Goal: Transaction & Acquisition: Book appointment/travel/reservation

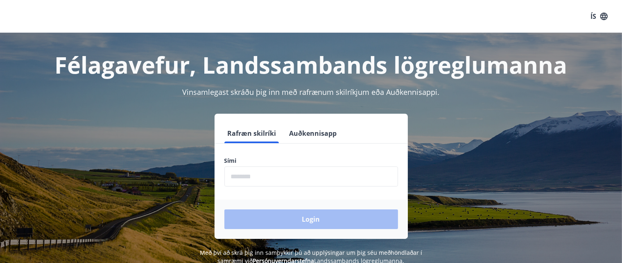
click at [310, 137] on button "Auðkennisapp" at bounding box center [313, 134] width 54 height 20
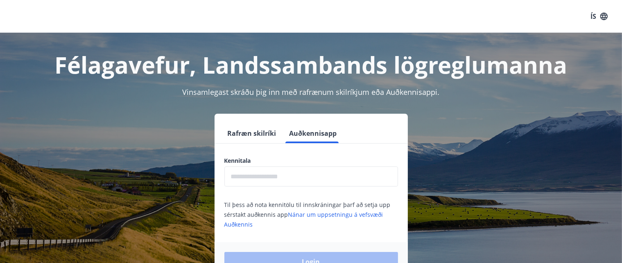
click at [281, 178] on input "text" at bounding box center [312, 177] width 174 height 20
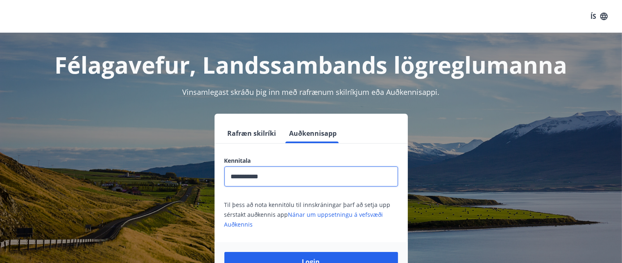
type input "**********"
click at [225, 252] on button "Login" at bounding box center [312, 262] width 174 height 20
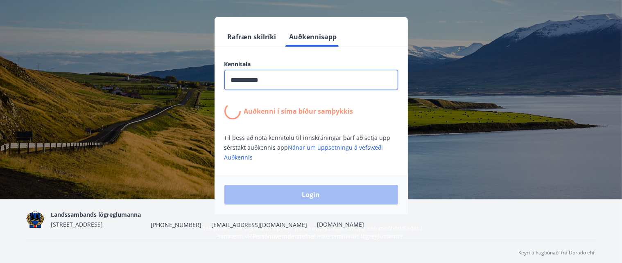
scroll to position [100, 0]
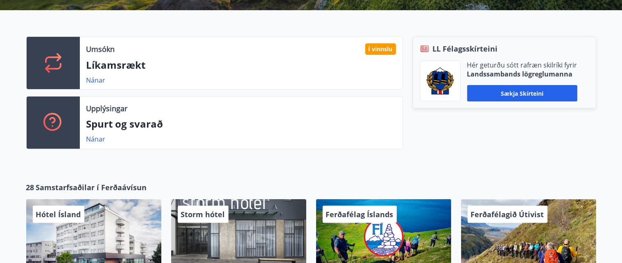
scroll to position [214, 0]
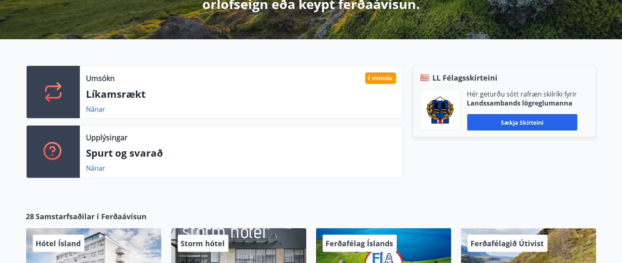
drag, startPoint x: 127, startPoint y: 82, endPoint x: 133, endPoint y: 71, distance: 11.9
click at [133, 71] on div "Umsókn Í vinnslu Líkamsrækt Nánar" at bounding box center [241, 92] width 323 height 52
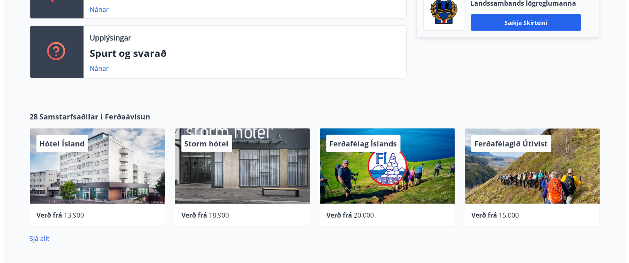
scroll to position [314, 0]
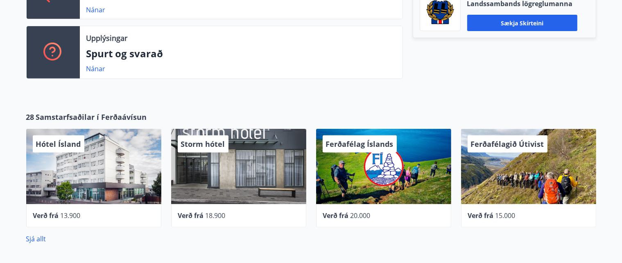
click at [87, 193] on div "Hótel Ísland" at bounding box center [93, 166] width 135 height 75
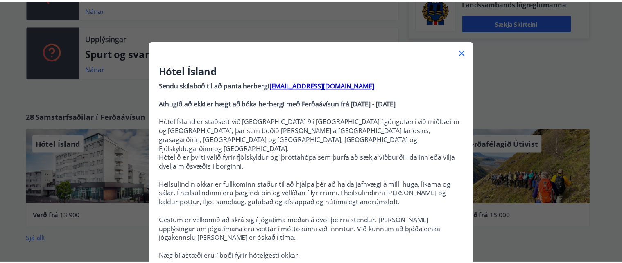
scroll to position [0, 0]
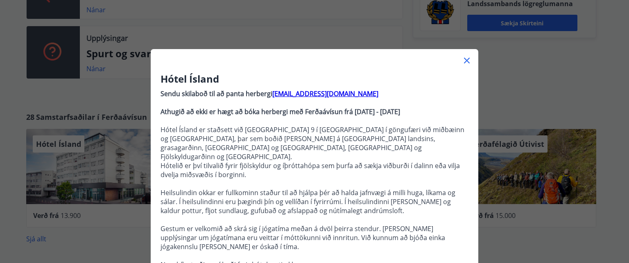
click at [464, 59] on icon at bounding box center [467, 61] width 6 height 6
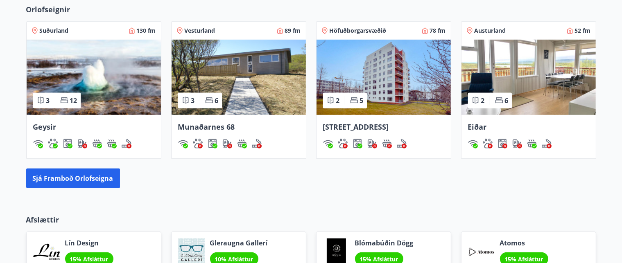
scroll to position [565, 0]
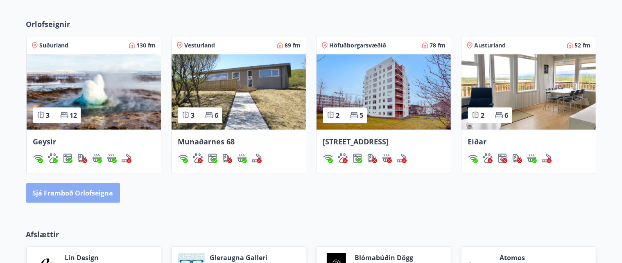
click at [75, 196] on button "Sjá framboð orlofseigna" at bounding box center [73, 194] width 94 height 20
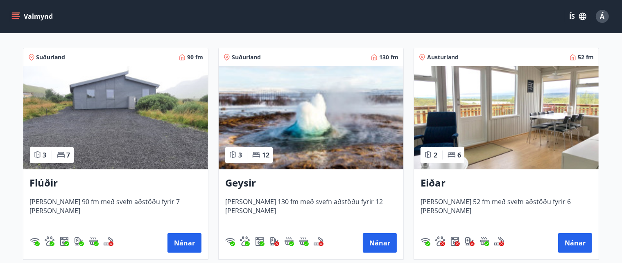
scroll to position [141, 0]
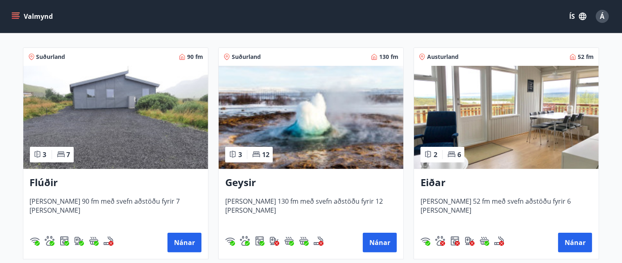
click at [142, 151] on img at bounding box center [115, 117] width 185 height 103
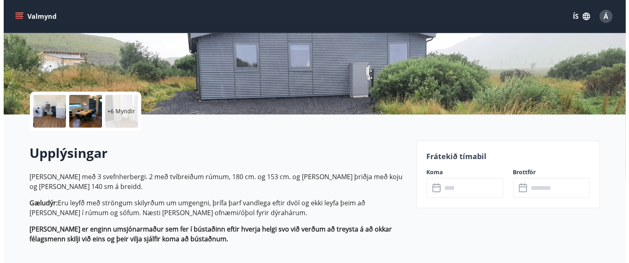
scroll to position [84, 0]
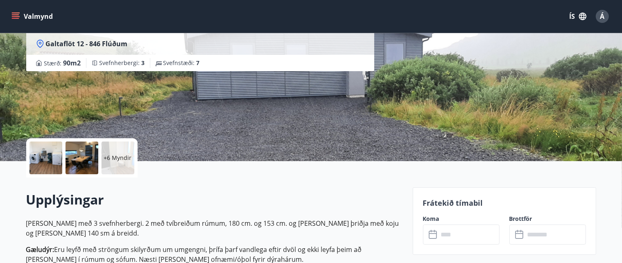
click at [110, 155] on p "+6 Myndir" at bounding box center [118, 158] width 28 height 8
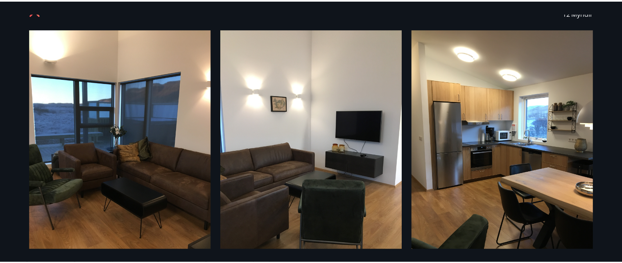
scroll to position [0, 0]
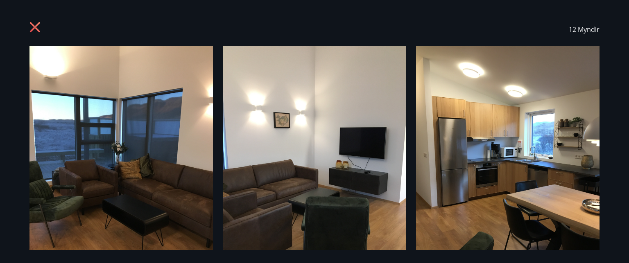
click at [34, 23] on icon at bounding box center [36, 28] width 13 height 13
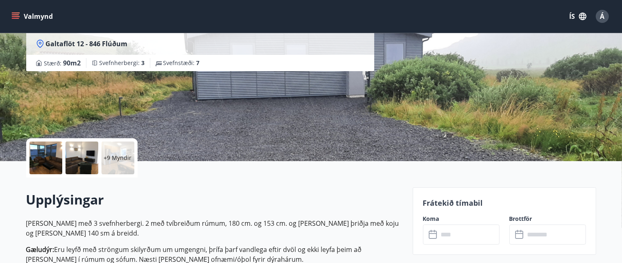
click at [487, 236] on input "text" at bounding box center [469, 235] width 61 height 20
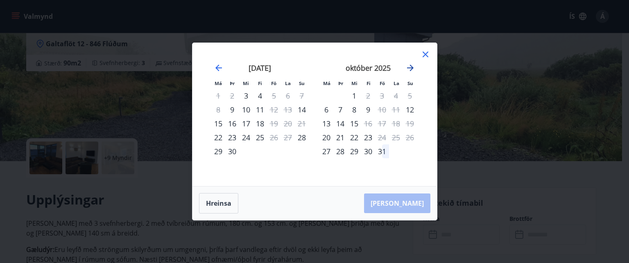
click at [410, 68] on icon "Move forward to switch to the next month." at bounding box center [410, 68] width 7 height 7
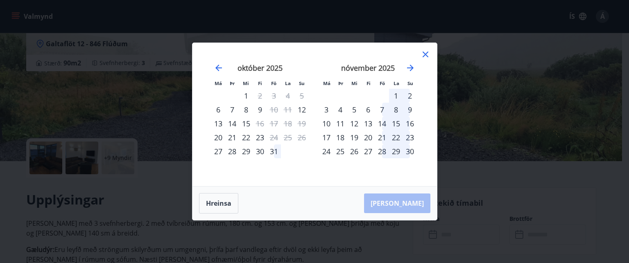
click at [385, 114] on div "7" at bounding box center [382, 110] width 14 height 14
click at [409, 112] on div "9" at bounding box center [410, 110] width 14 height 14
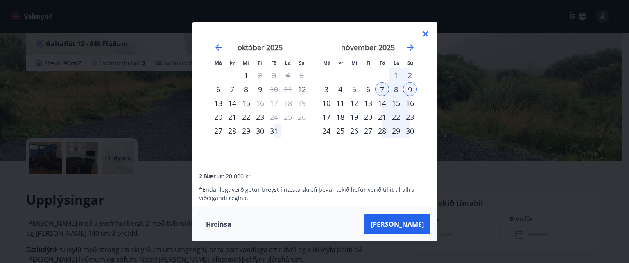
click at [424, 35] on icon at bounding box center [426, 34] width 6 height 6
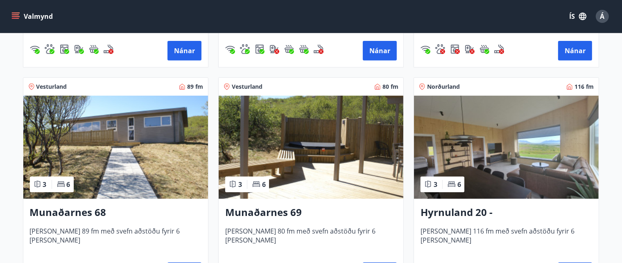
scroll to position [384, 0]
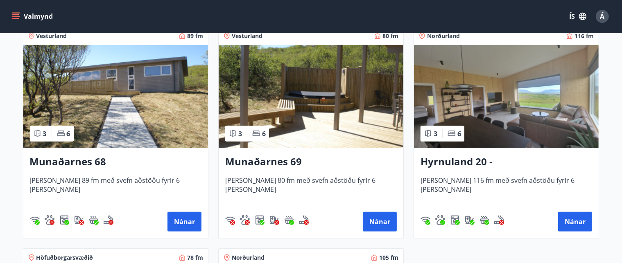
click at [254, 165] on h3 "Munaðarnes 69" at bounding box center [311, 162] width 172 height 15
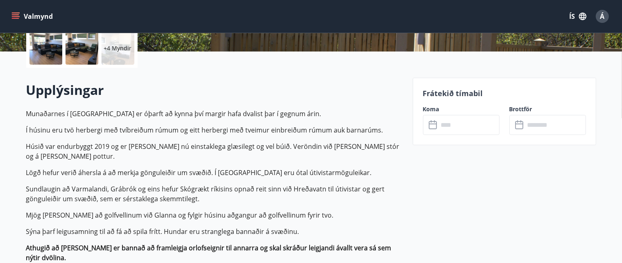
scroll to position [199, 0]
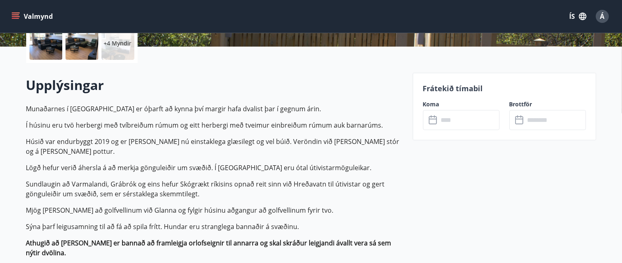
click at [492, 114] on input "text" at bounding box center [469, 120] width 61 height 20
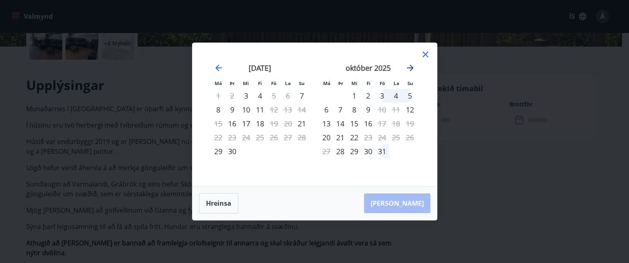
click at [410, 67] on icon "Move forward to switch to the next month." at bounding box center [411, 68] width 10 height 10
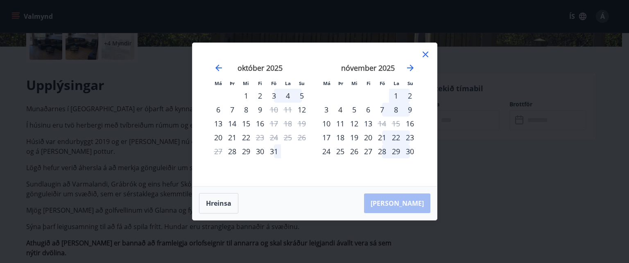
click at [380, 107] on div "7" at bounding box center [382, 110] width 14 height 14
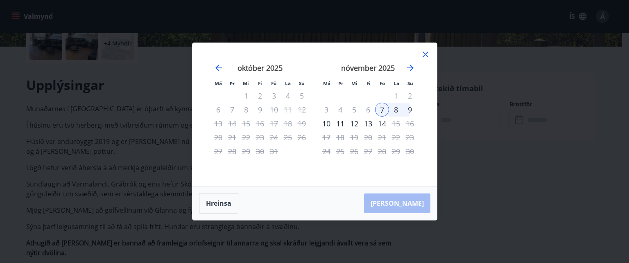
click at [409, 111] on div "9" at bounding box center [410, 110] width 14 height 14
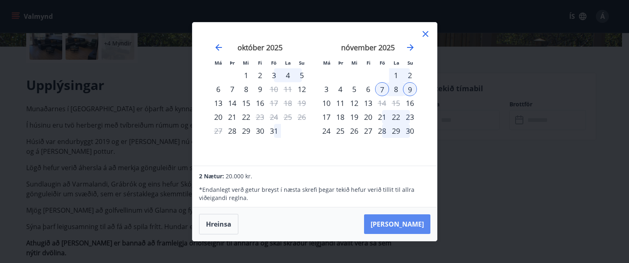
click at [416, 225] on button "[PERSON_NAME]" at bounding box center [397, 225] width 66 height 20
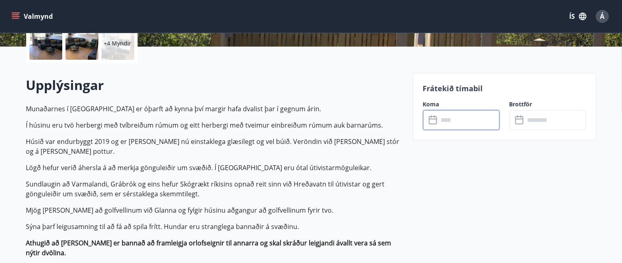
type input "******"
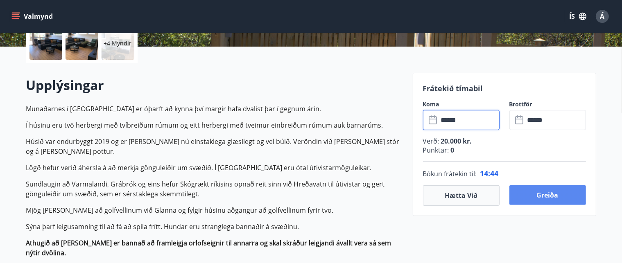
click at [559, 189] on button "Greiða" at bounding box center [548, 196] width 77 height 20
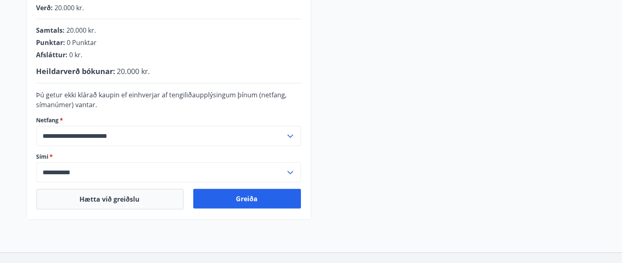
scroll to position [228, 0]
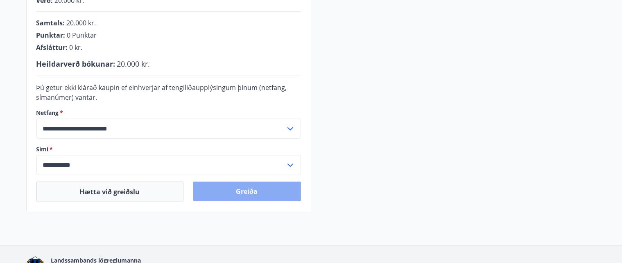
click at [235, 186] on button "Greiða" at bounding box center [247, 192] width 108 height 20
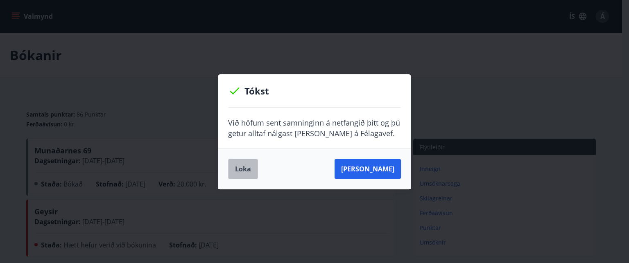
click at [239, 167] on button "Loka" at bounding box center [243, 169] width 30 height 20
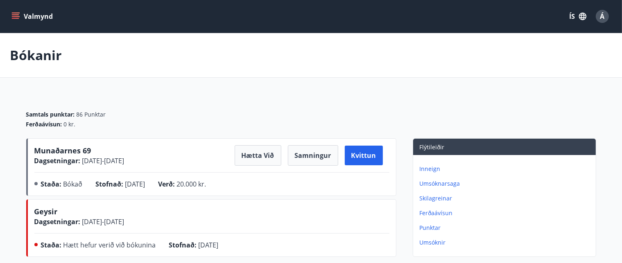
click at [9, 18] on div "Valmynd ÍS Á" at bounding box center [311, 16] width 622 height 33
click at [13, 17] on icon "menu" at bounding box center [16, 16] width 9 height 1
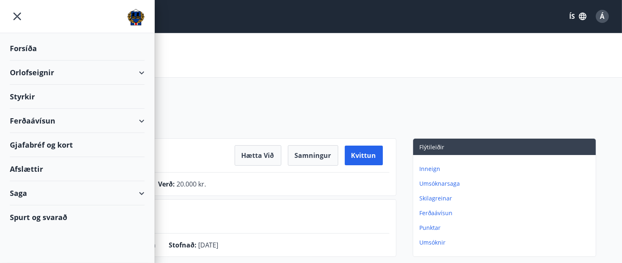
click at [90, 76] on div "Orlofseignir" at bounding box center [77, 73] width 135 height 24
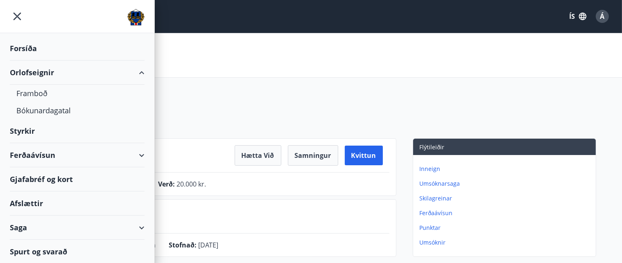
click at [45, 77] on div "Orlofseignir" at bounding box center [77, 73] width 135 height 24
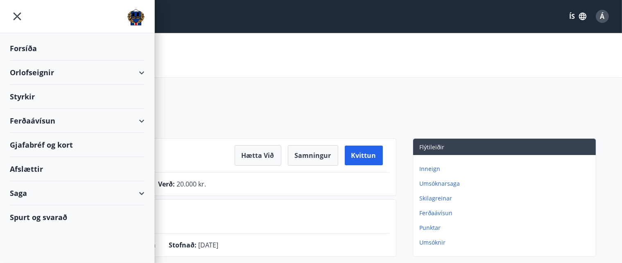
click at [45, 77] on div "Orlofseignir" at bounding box center [77, 73] width 135 height 24
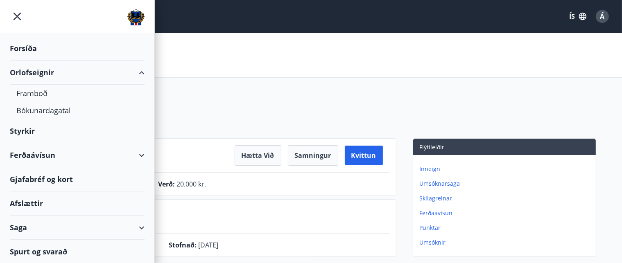
click at [33, 53] on div "Forsíða" at bounding box center [77, 48] width 135 height 24
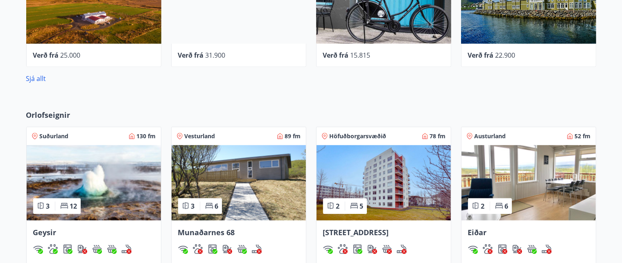
scroll to position [640, 0]
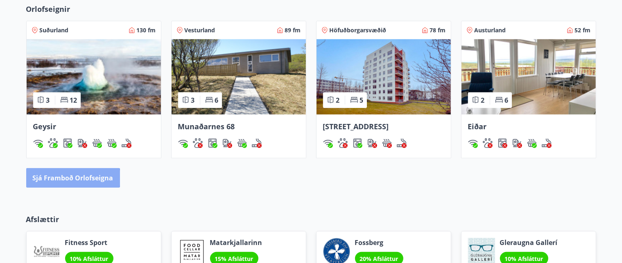
click at [57, 178] on button "Sjá framboð orlofseigna" at bounding box center [73, 178] width 94 height 20
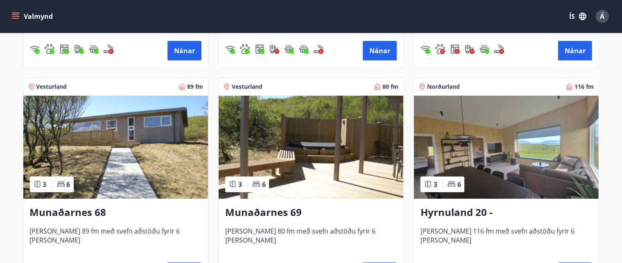
scroll to position [336, 0]
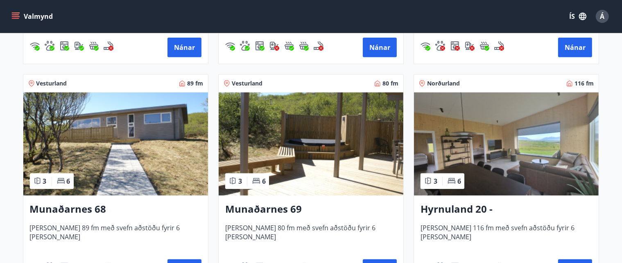
click at [247, 207] on h3 "Munaðarnes 69" at bounding box center [311, 209] width 172 height 15
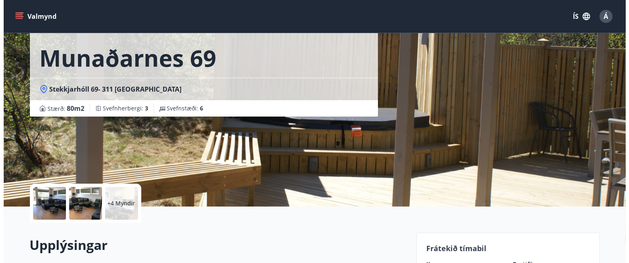
scroll to position [46, 0]
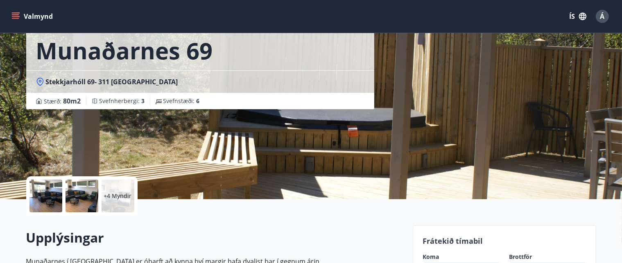
click at [122, 188] on div "+4 Myndir" at bounding box center [118, 196] width 33 height 33
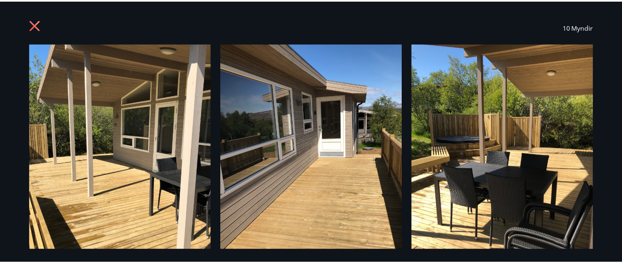
scroll to position [0, 0]
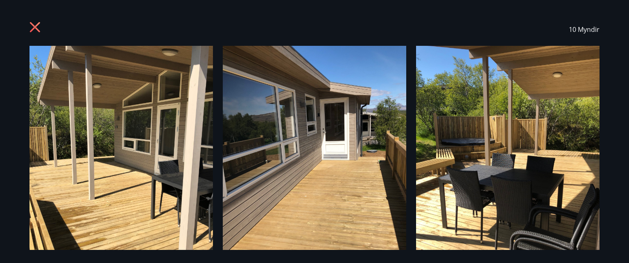
click at [35, 28] on icon at bounding box center [35, 27] width 10 height 10
